Goal: Find specific page/section: Find specific page/section

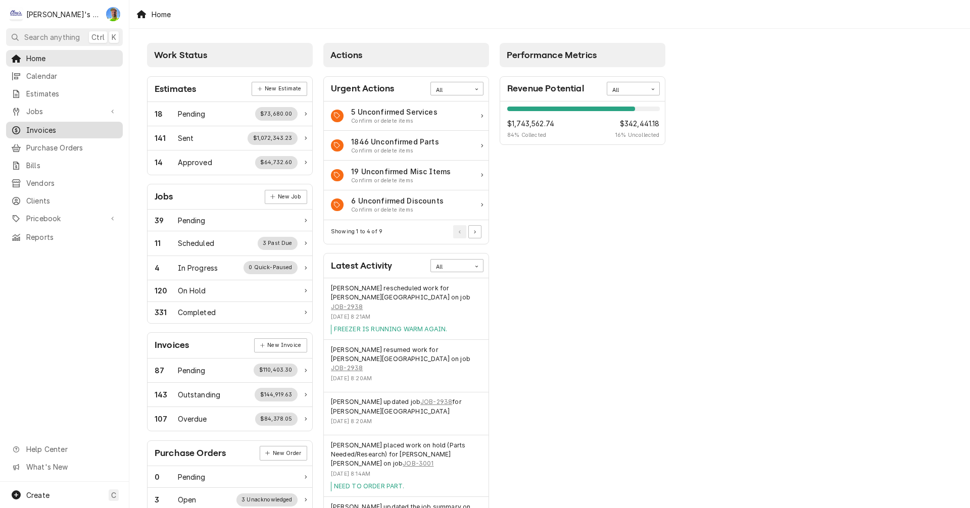
click at [47, 126] on span "Invoices" at bounding box center [71, 130] width 91 height 11
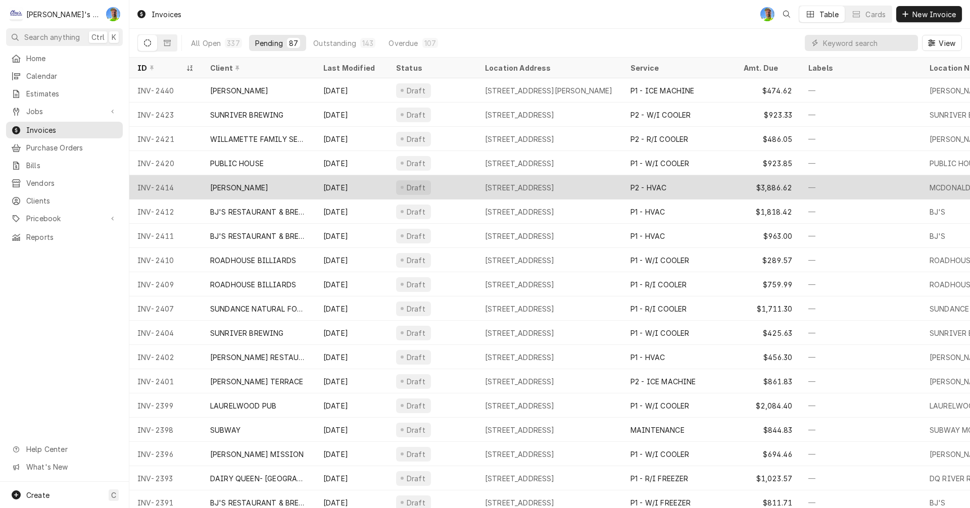
click at [246, 184] on div "[PERSON_NAME]" at bounding box center [239, 187] width 58 height 11
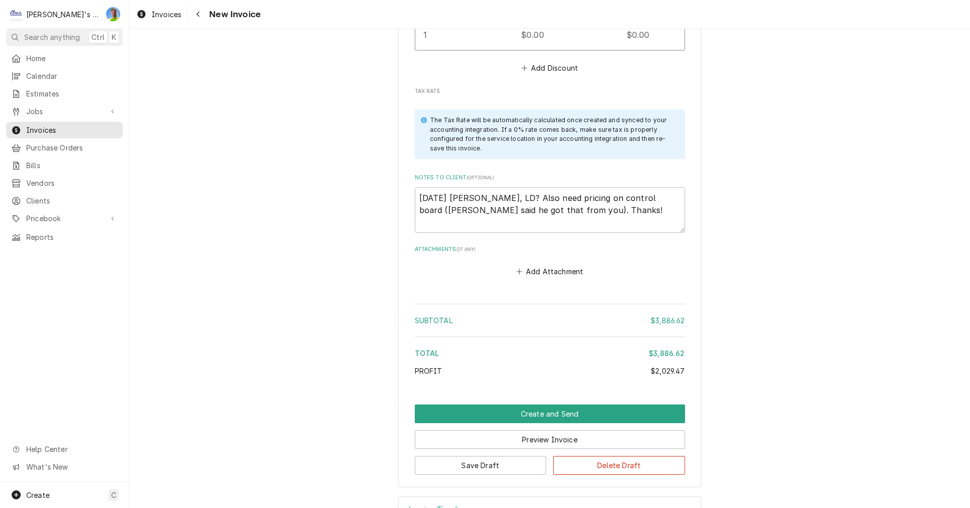
scroll to position [3099, 0]
